Goal: Find specific page/section: Find specific page/section

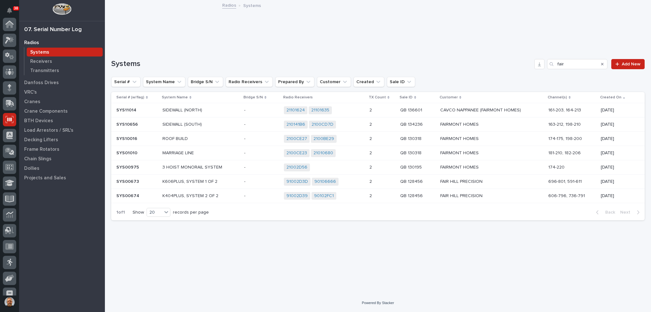
scroll to position [56, 0]
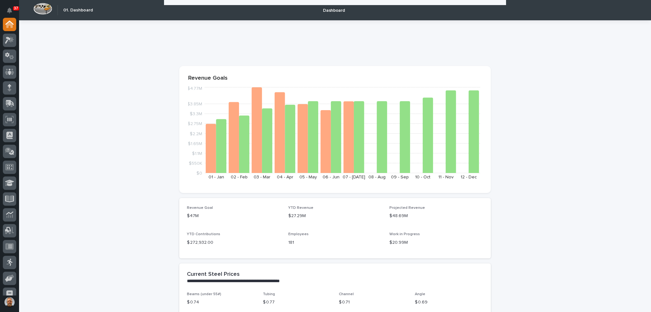
scroll to position [667, 0]
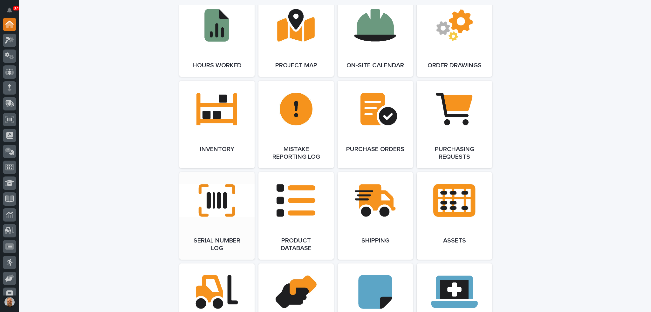
click at [215, 201] on link "Open Link" at bounding box center [216, 216] width 75 height 88
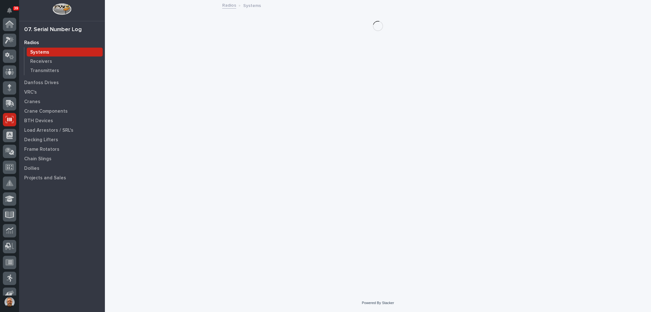
scroll to position [87, 0]
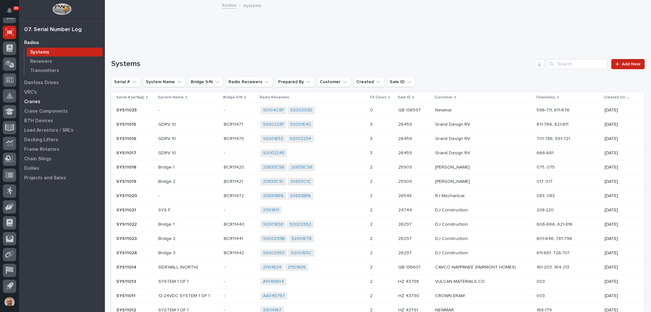
click at [35, 101] on p "Cranes" at bounding box center [32, 102] width 16 height 6
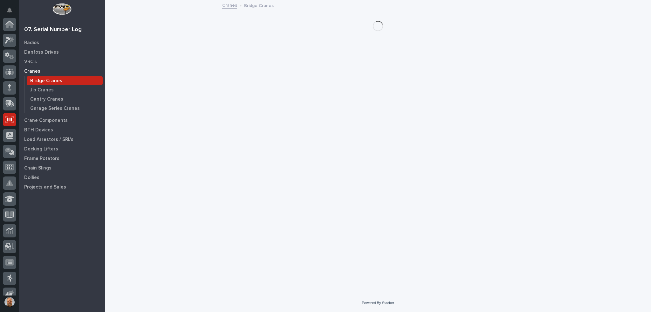
scroll to position [87, 0]
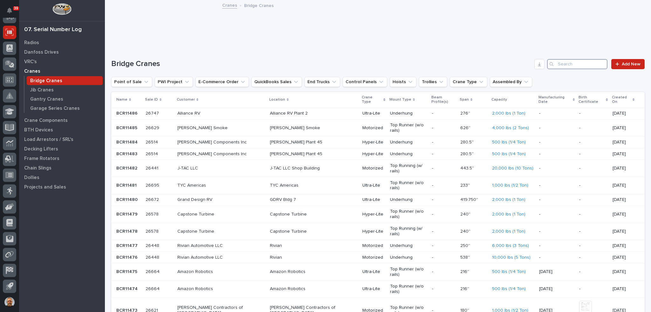
click at [565, 65] on input "Search" at bounding box center [577, 64] width 60 height 10
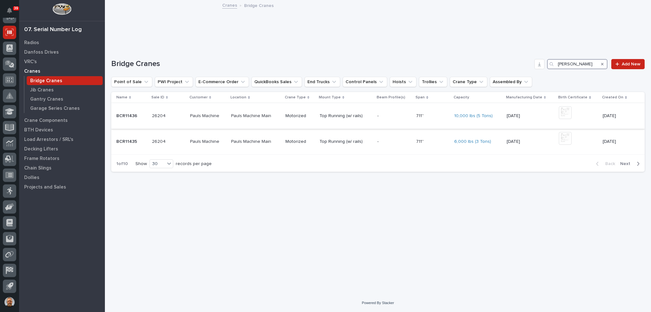
type input "[PERSON_NAME]"
click at [128, 115] on p "BCR11436" at bounding box center [127, 115] width 22 height 7
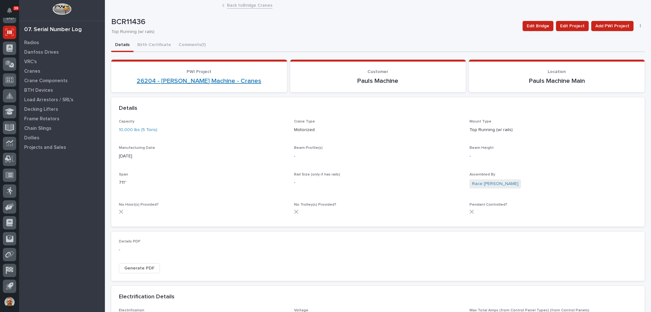
click at [185, 81] on link "26204 - [PERSON_NAME] Machine - Cranes" at bounding box center [199, 81] width 125 height 8
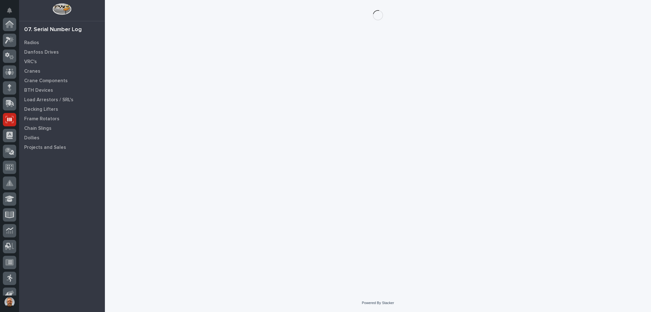
scroll to position [87, 0]
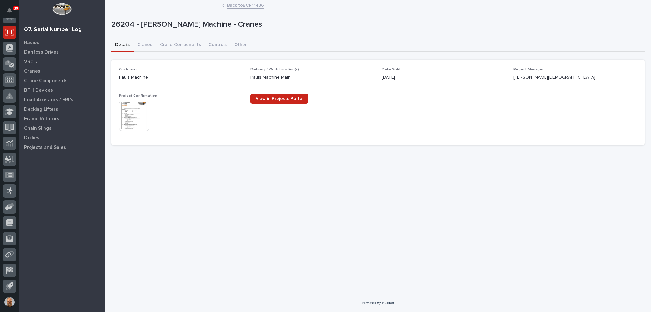
click at [137, 124] on img at bounding box center [134, 116] width 30 height 30
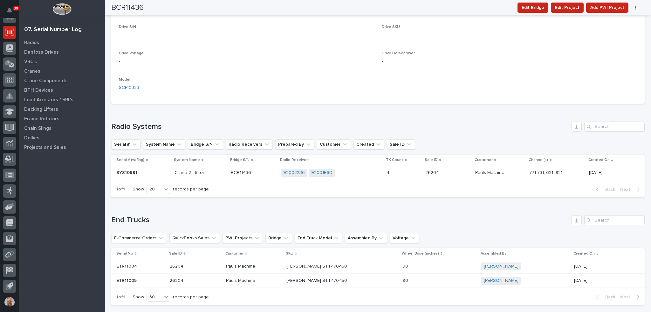
scroll to position [486, 0]
